Goal: Information Seeking & Learning: Learn about a topic

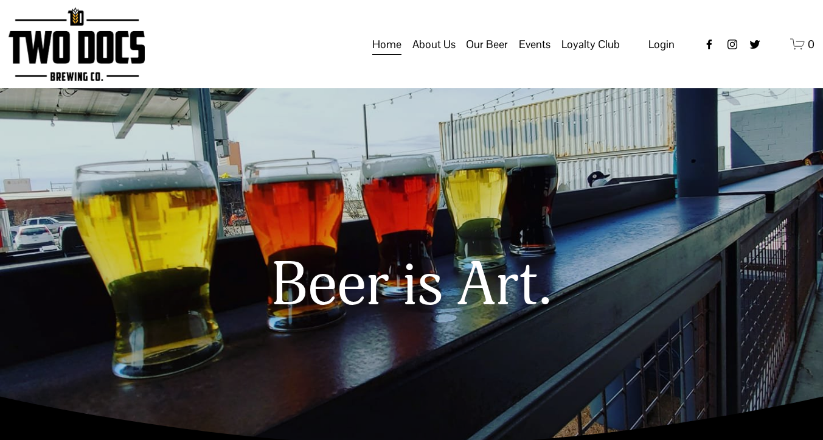
click at [534, 52] on span "Events" at bounding box center [535, 44] width 32 height 21
click at [0, 0] on span "Calendar" at bounding box center [0, 0] width 0 height 0
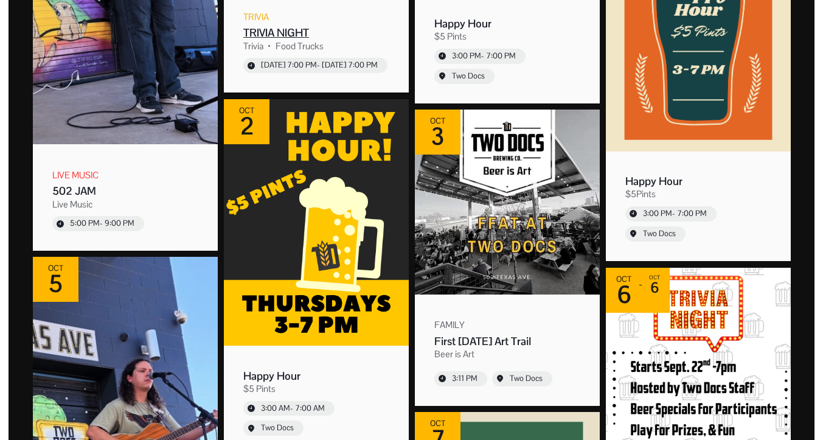
scroll to position [1237, 0]
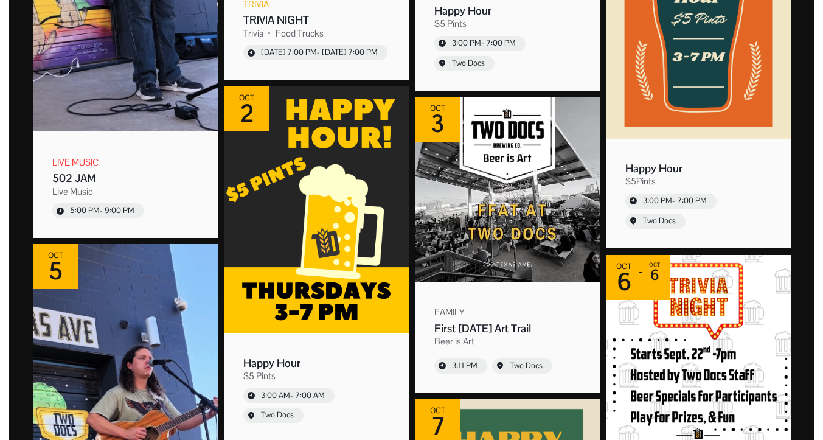
click at [502, 162] on img "Event: First Friday Art Trail" at bounding box center [507, 189] width 185 height 185
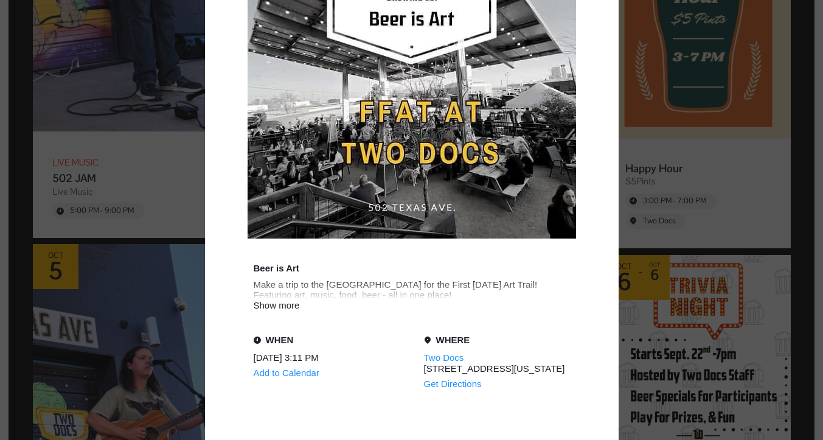
scroll to position [163, 0]
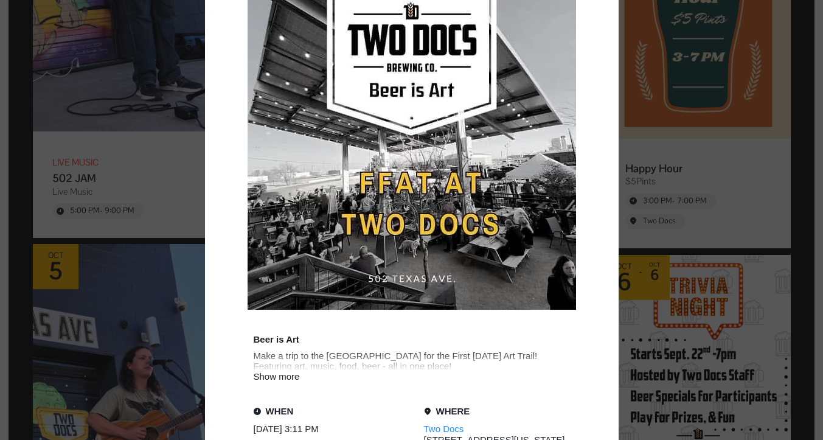
click at [673, 135] on div "Event details popup" at bounding box center [411, 220] width 823 height 440
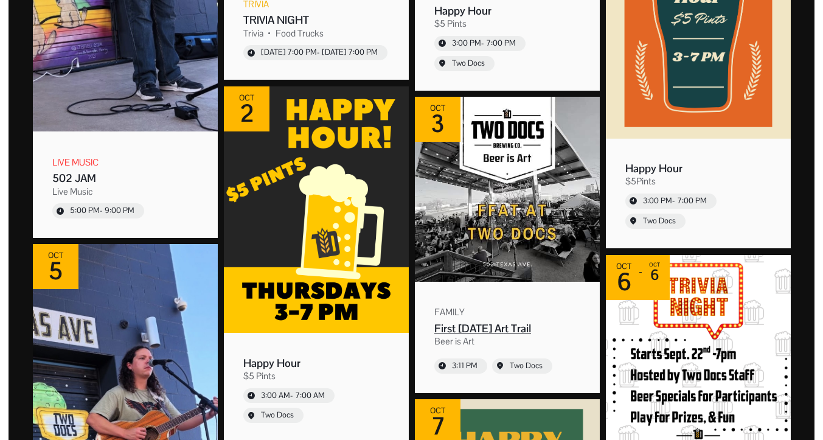
click at [475, 234] on img "Event: First Friday Art Trail" at bounding box center [507, 189] width 185 height 185
